Goal: Task Accomplishment & Management: Use online tool/utility

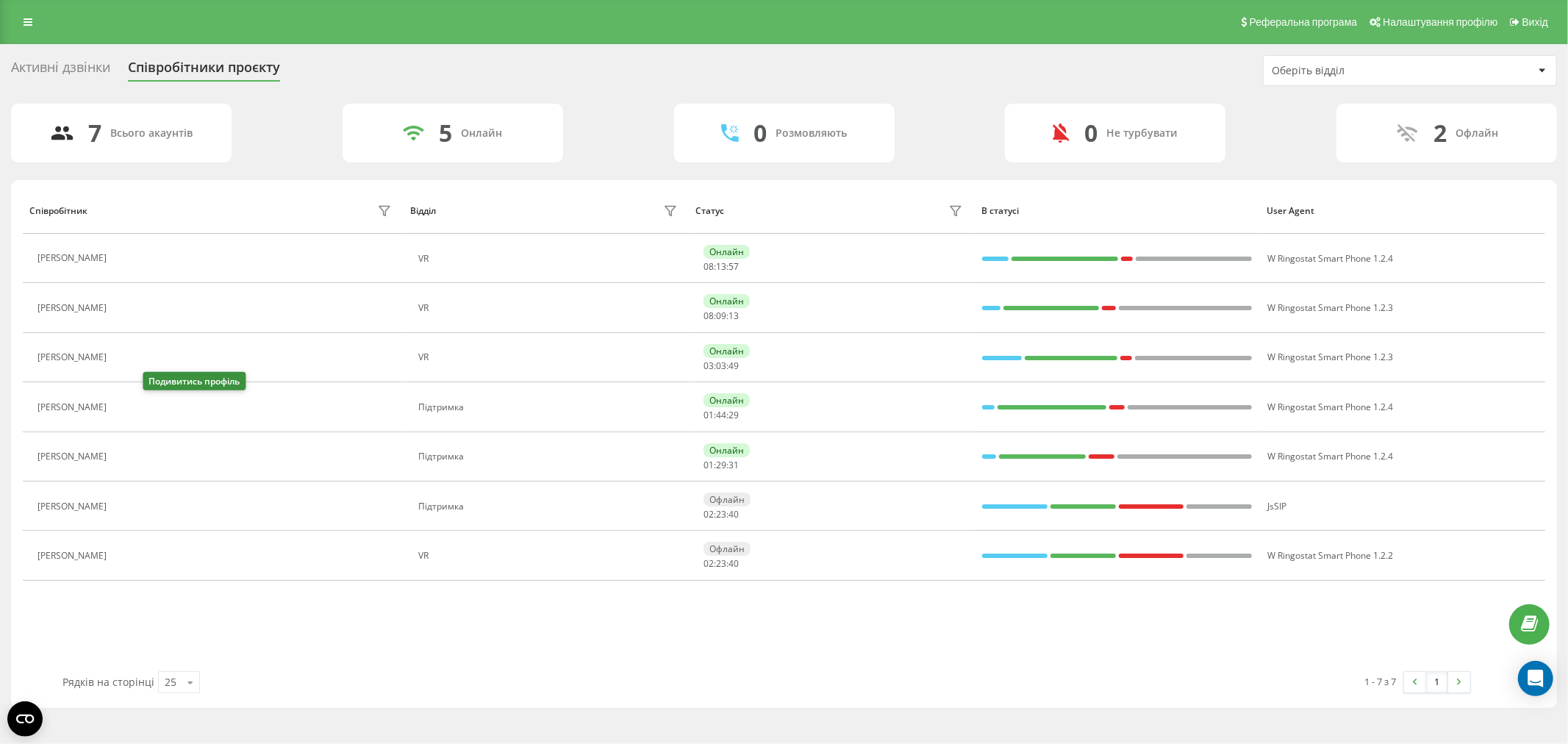
click at [131, 408] on button at bounding box center [122, 409] width 17 height 20
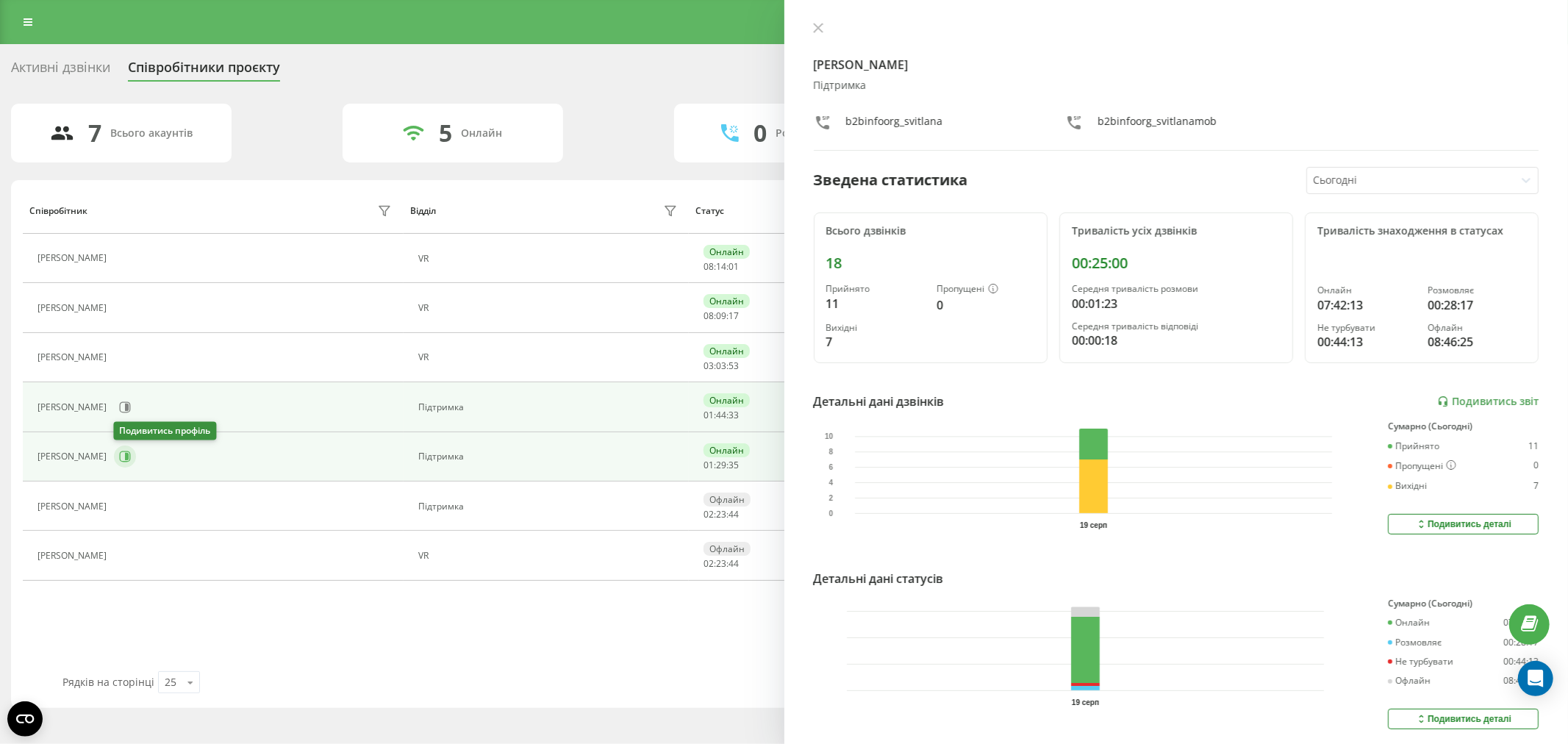
click at [125, 453] on icon at bounding box center [125, 456] width 12 height 12
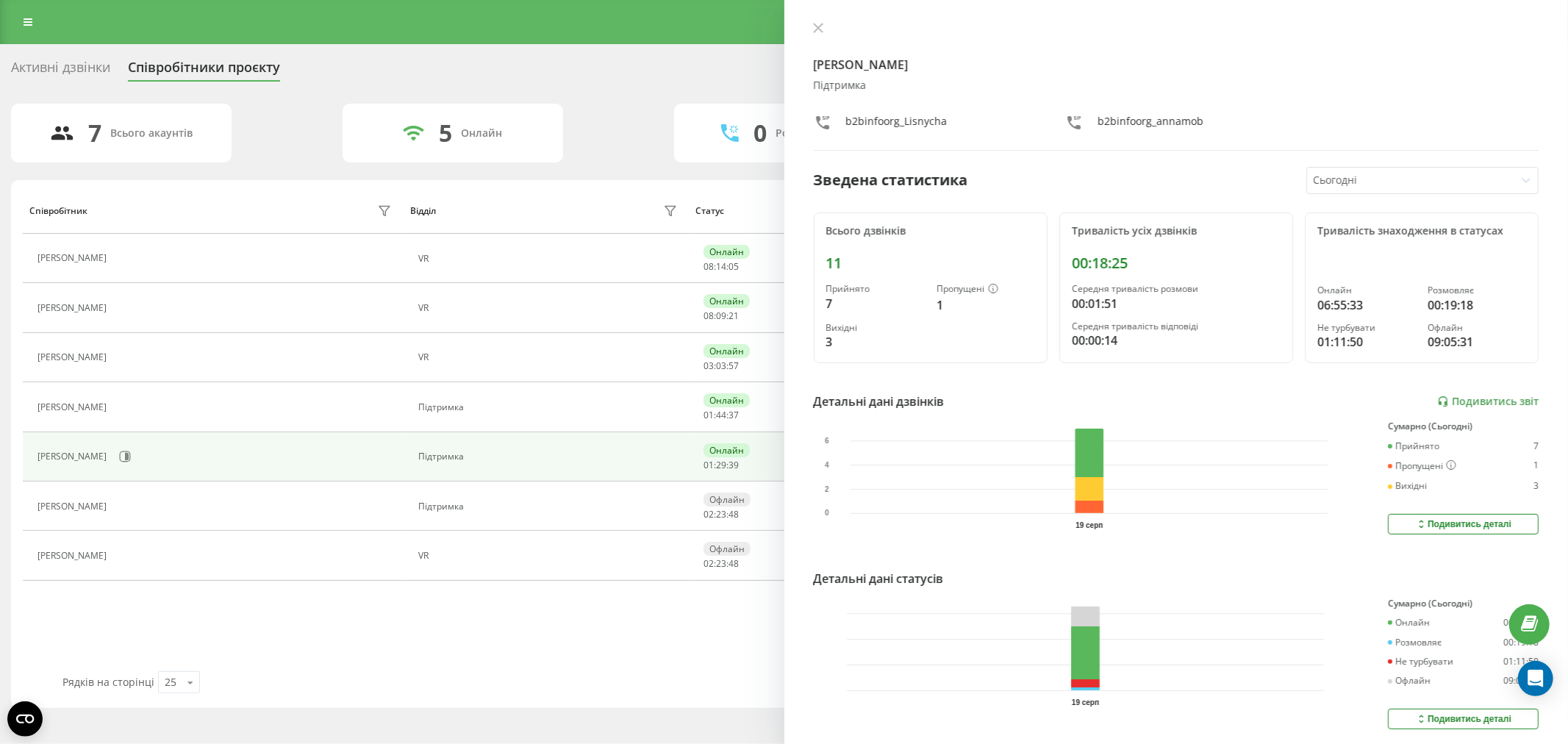
click at [809, 18] on div "Анна Шевченко Підтримка b2binfoorg_Lisnycha b2binfoorg_annamob Зведена статисти…" at bounding box center [1177, 372] width 785 height 744
click at [820, 32] on icon at bounding box center [818, 28] width 10 height 10
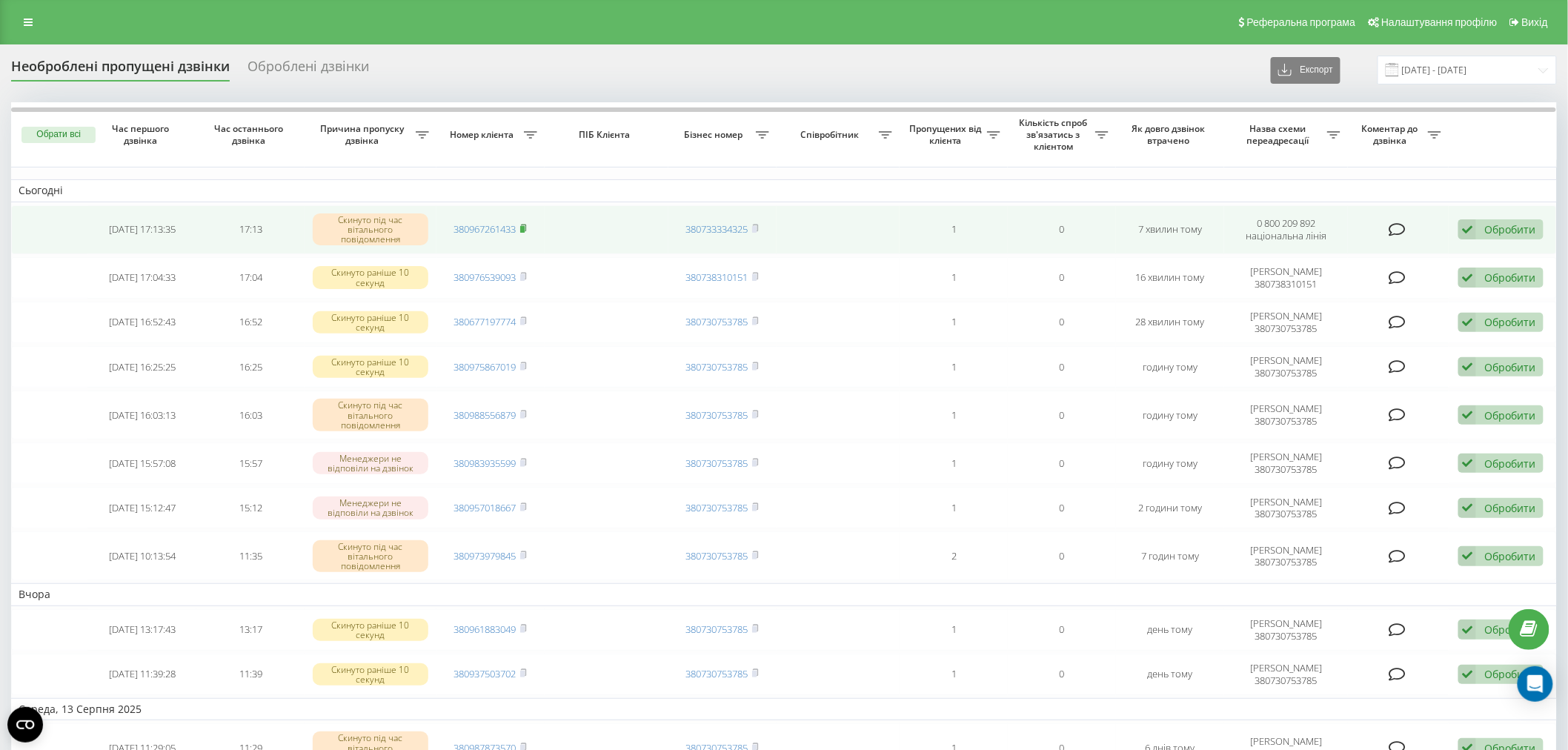
click at [524, 227] on rect at bounding box center [522, 229] width 5 height 6
